Goal: Transaction & Acquisition: Purchase product/service

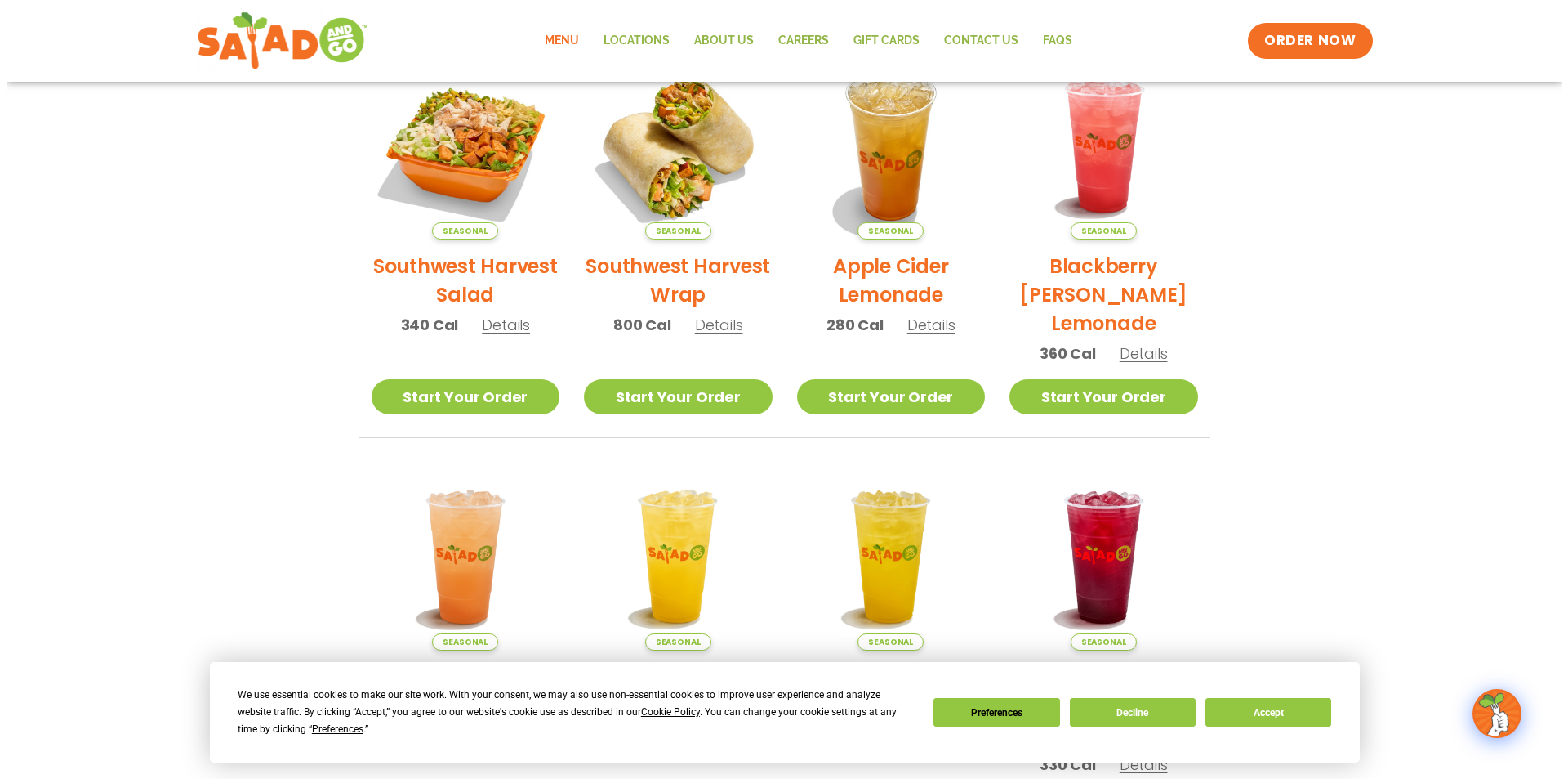
scroll to position [408, 0]
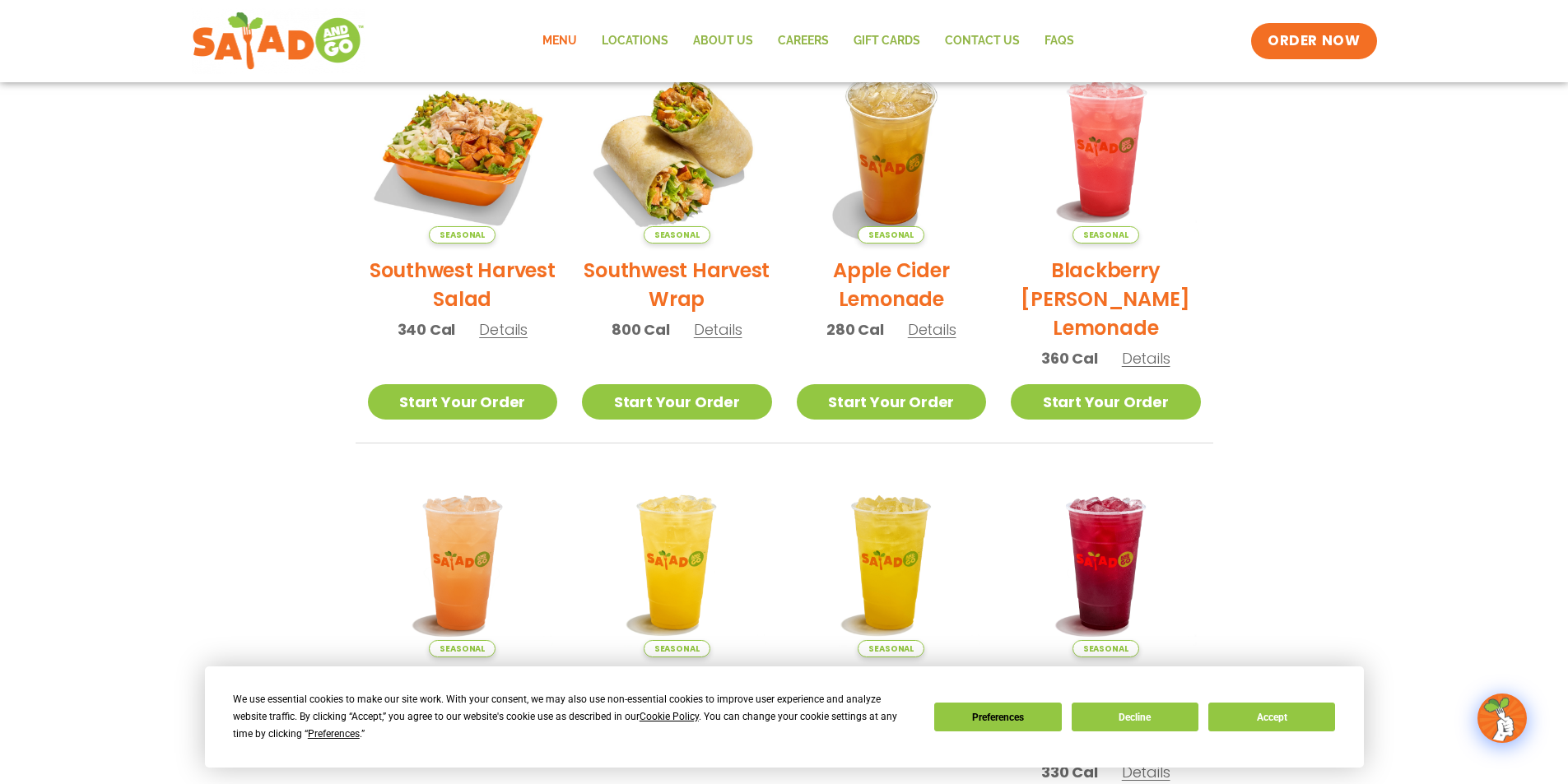
click at [700, 321] on span "Details" at bounding box center [718, 329] width 49 height 21
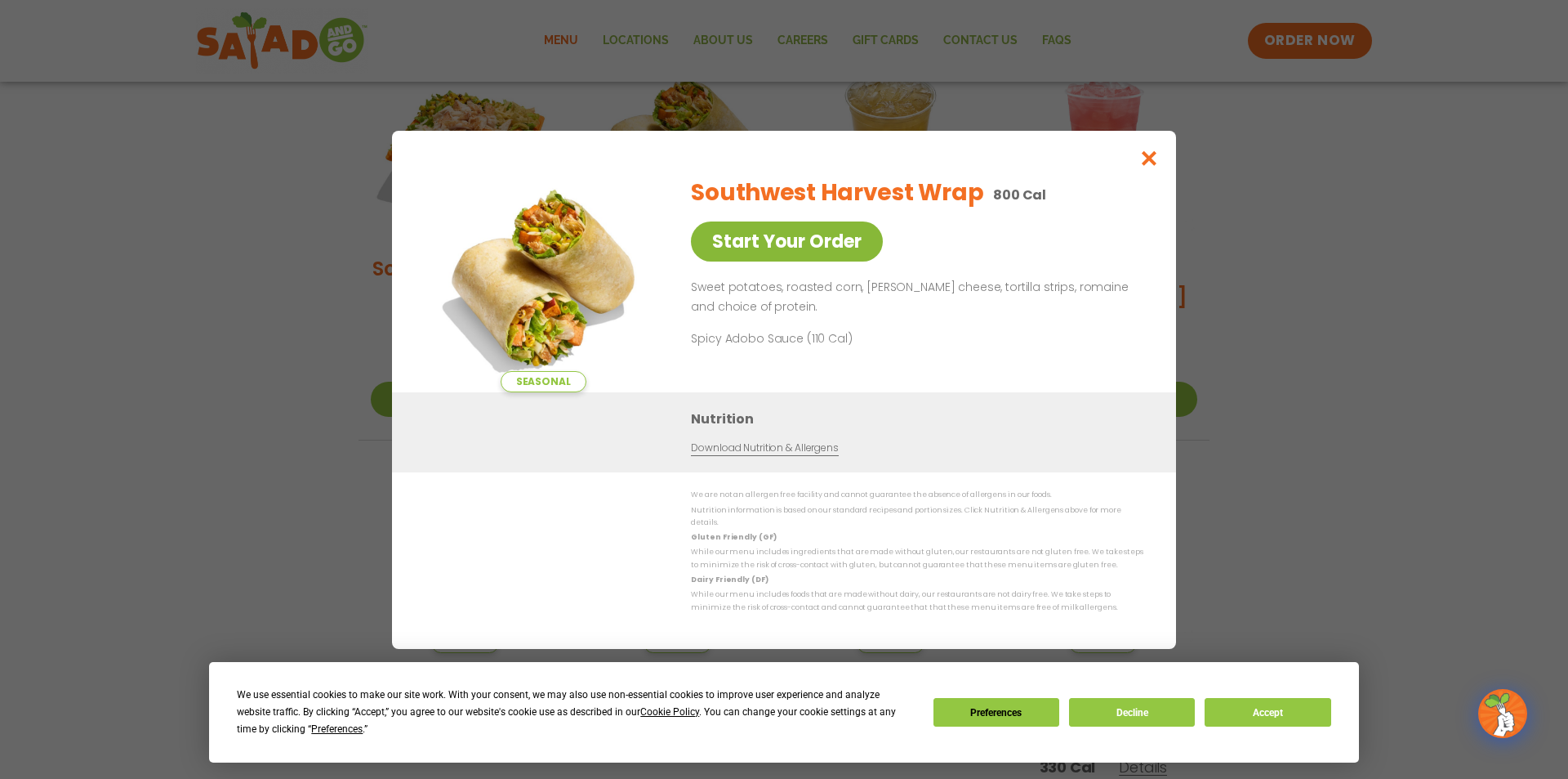
click at [818, 251] on link "Start Your Order" at bounding box center [786, 242] width 192 height 40
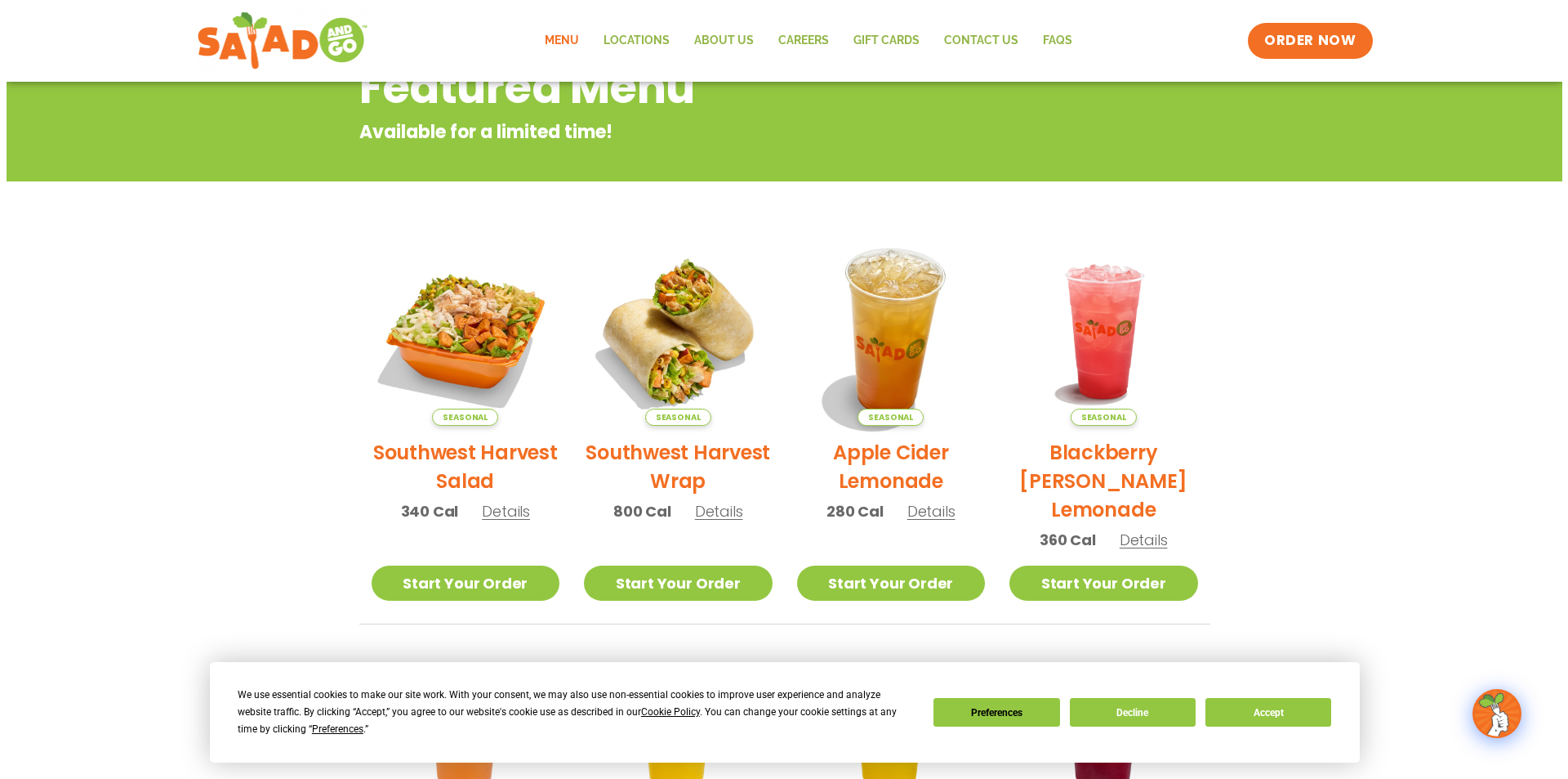
scroll to position [490, 0]
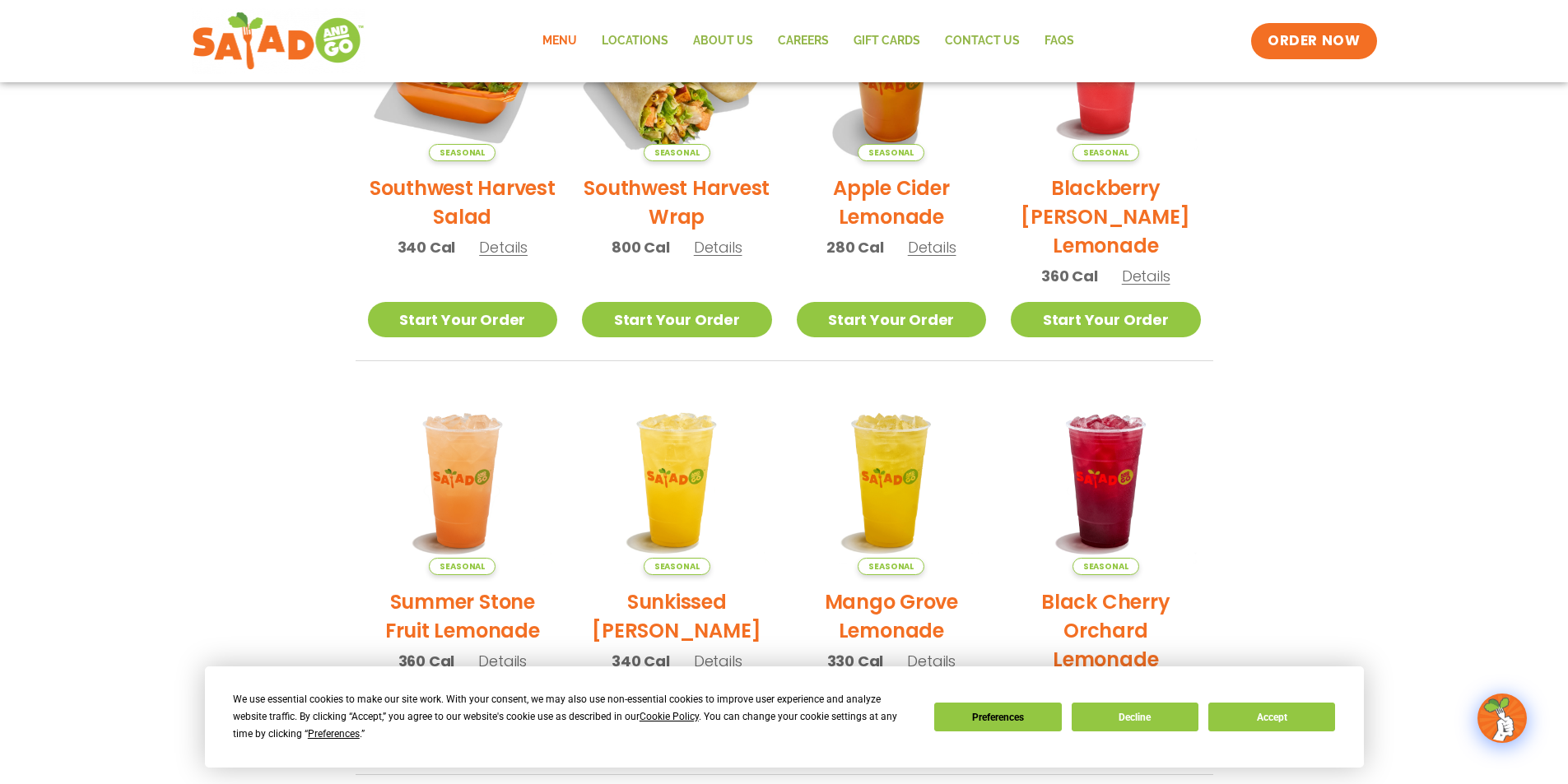
click at [676, 133] on img at bounding box center [676, 65] width 223 height 223
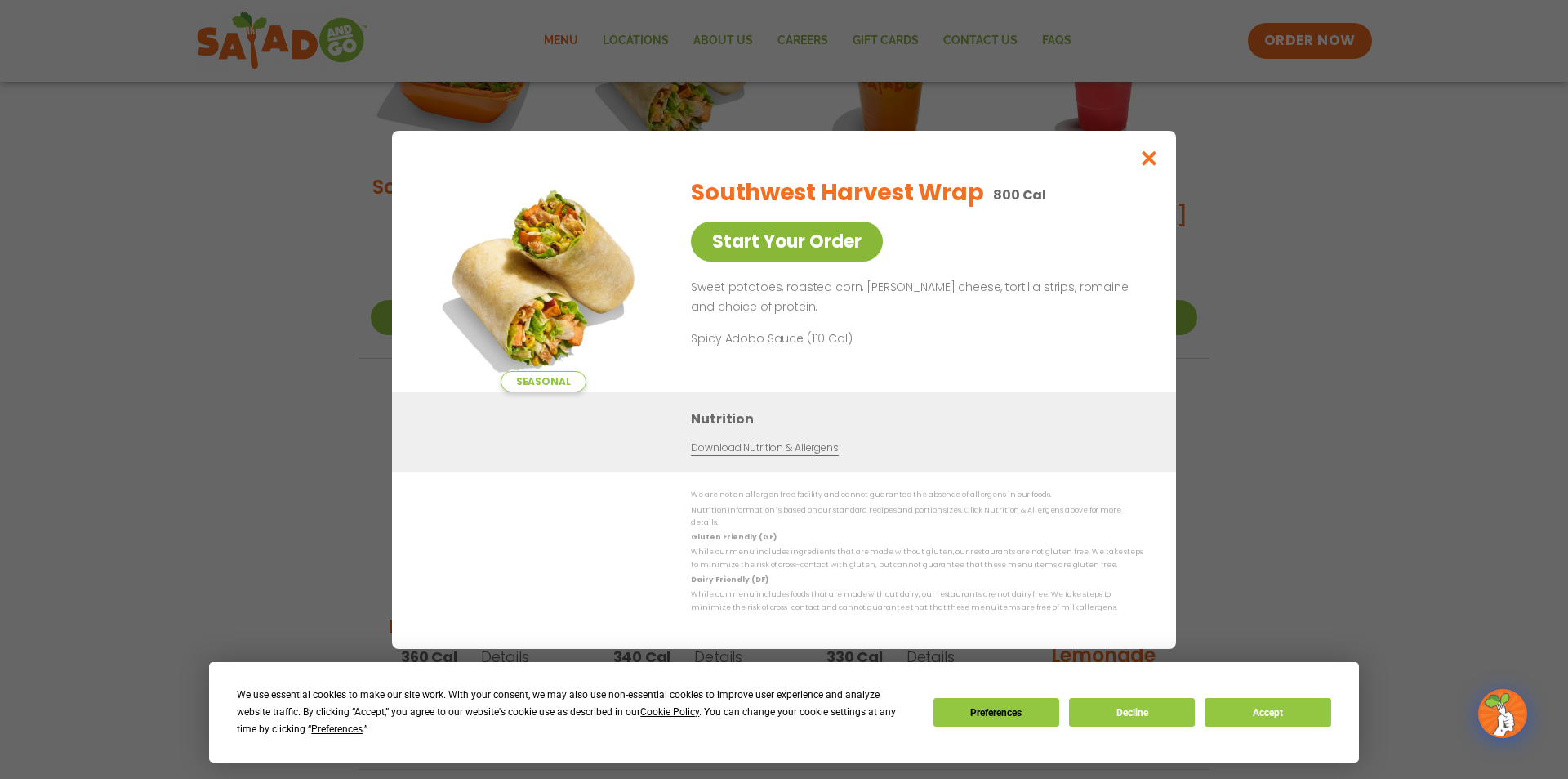
click at [796, 259] on link "Start Your Order" at bounding box center [786, 242] width 192 height 40
